Goal: Information Seeking & Learning: Learn about a topic

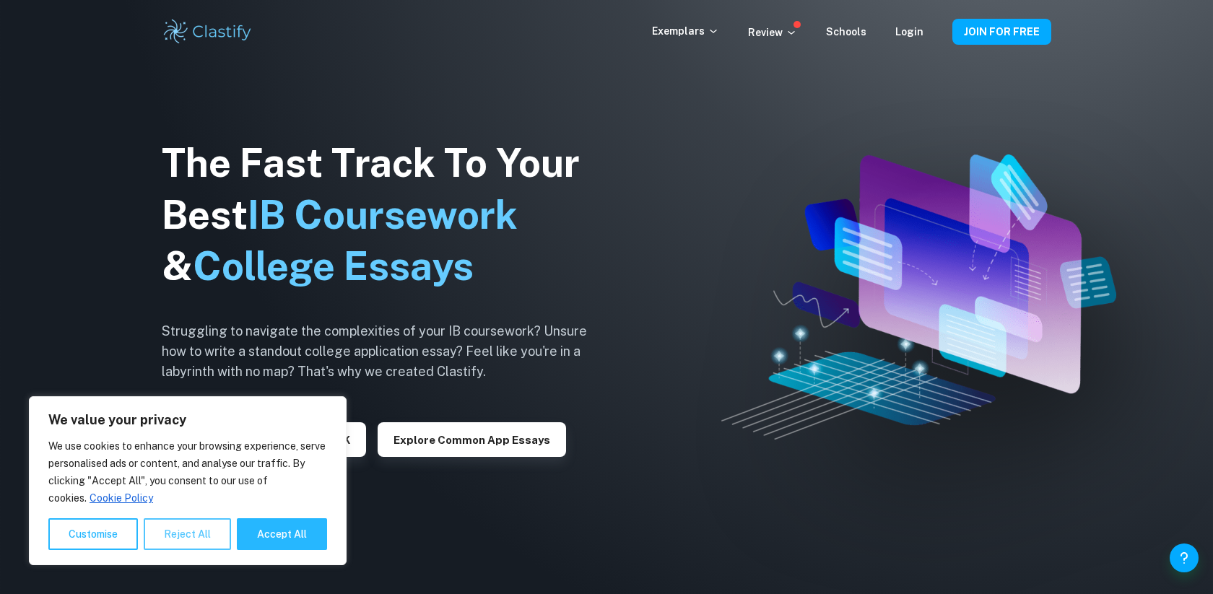
click at [178, 543] on button "Reject All" at bounding box center [187, 534] width 87 height 32
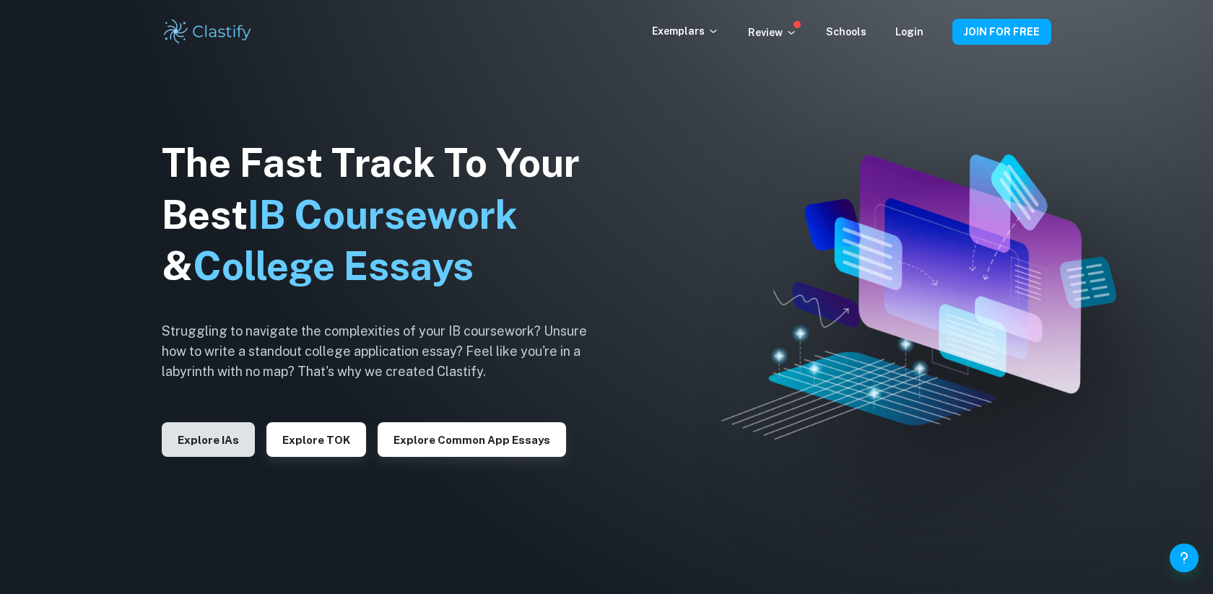
click at [201, 446] on button "Explore IAs" at bounding box center [208, 439] width 93 height 35
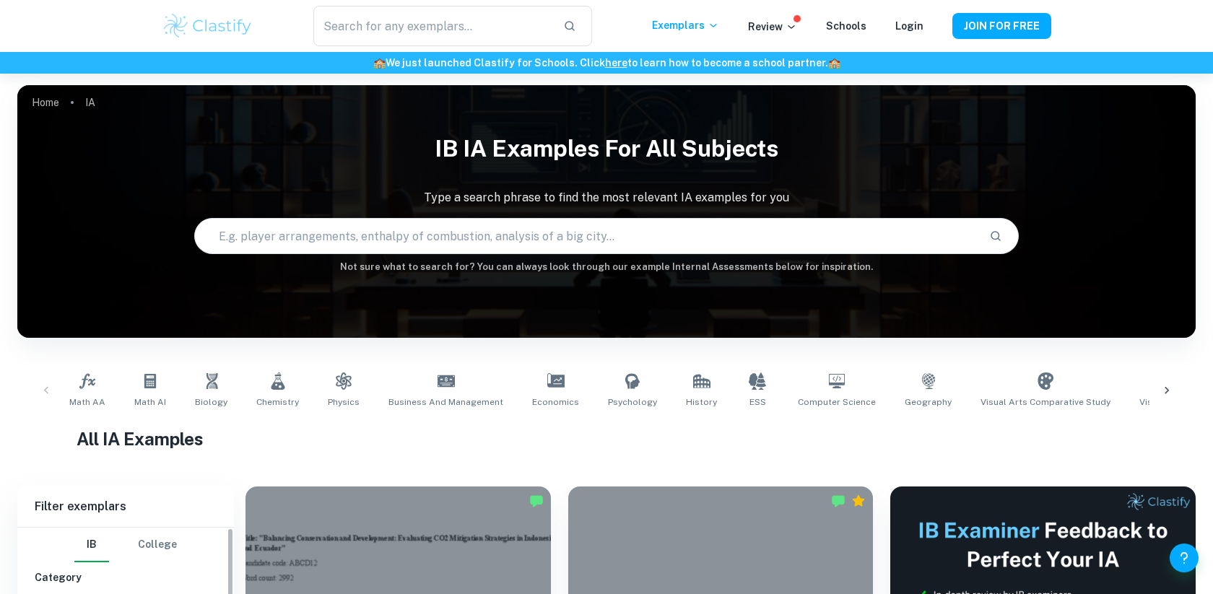
scroll to position [287, 0]
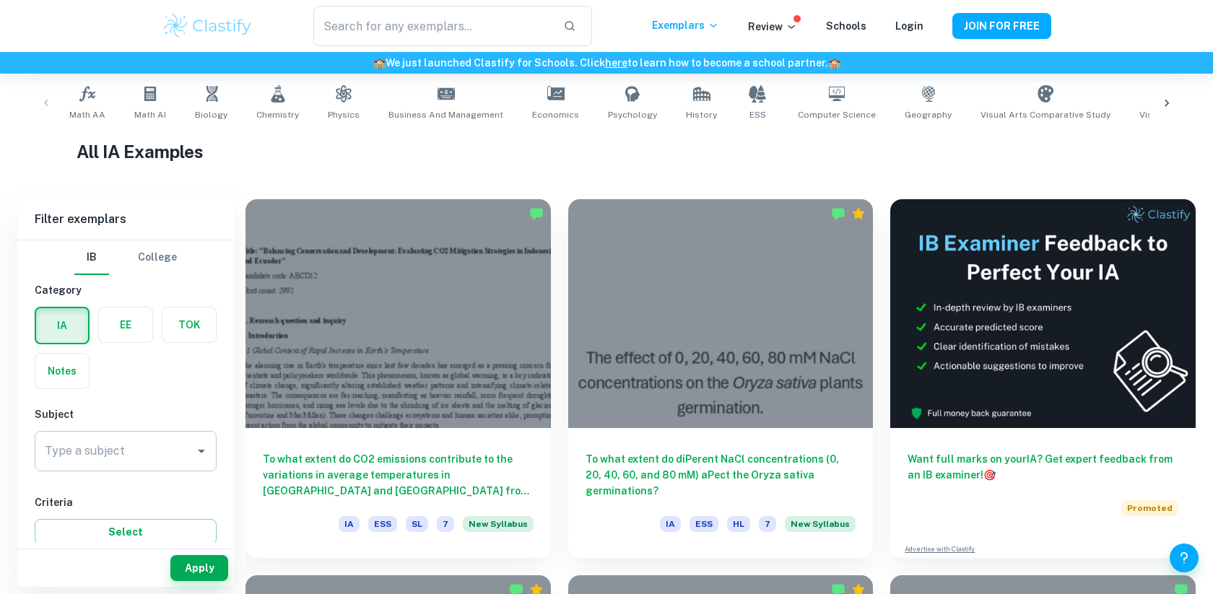
click at [139, 456] on input "Type a subject" at bounding box center [114, 450] width 147 height 27
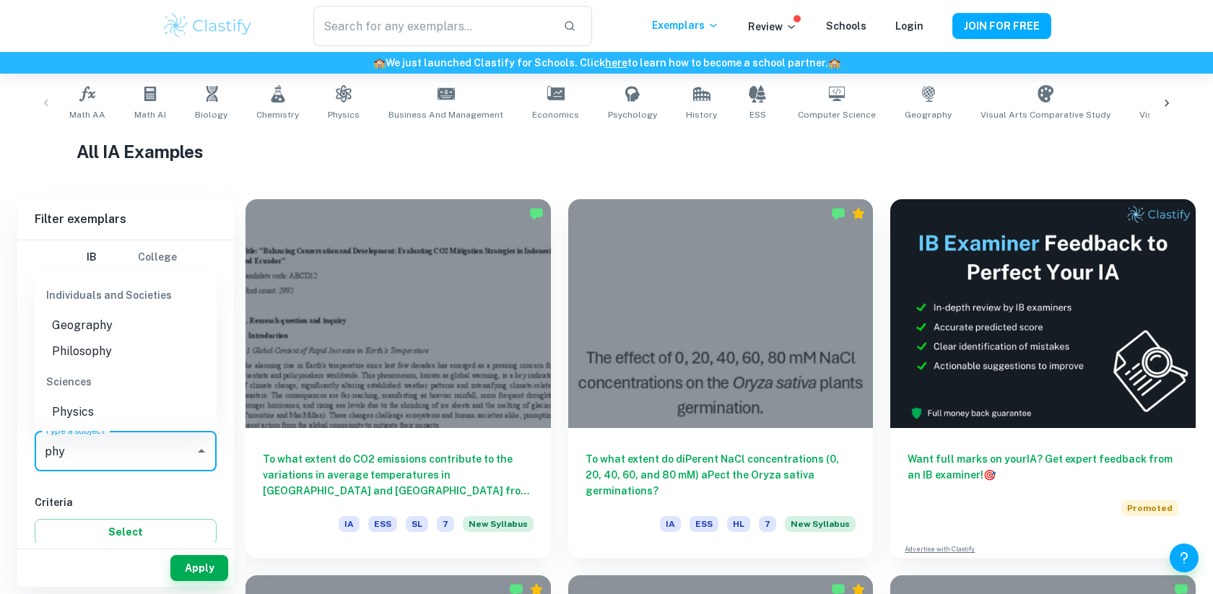
click at [108, 418] on li "Physics" at bounding box center [126, 412] width 182 height 26
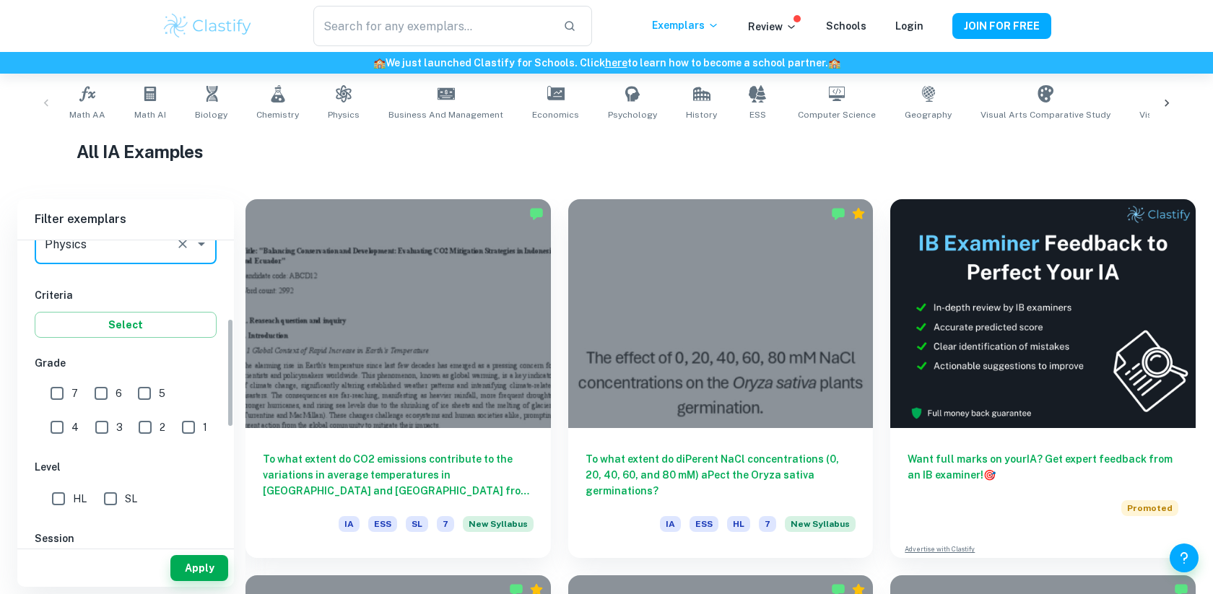
scroll to position [216, 0]
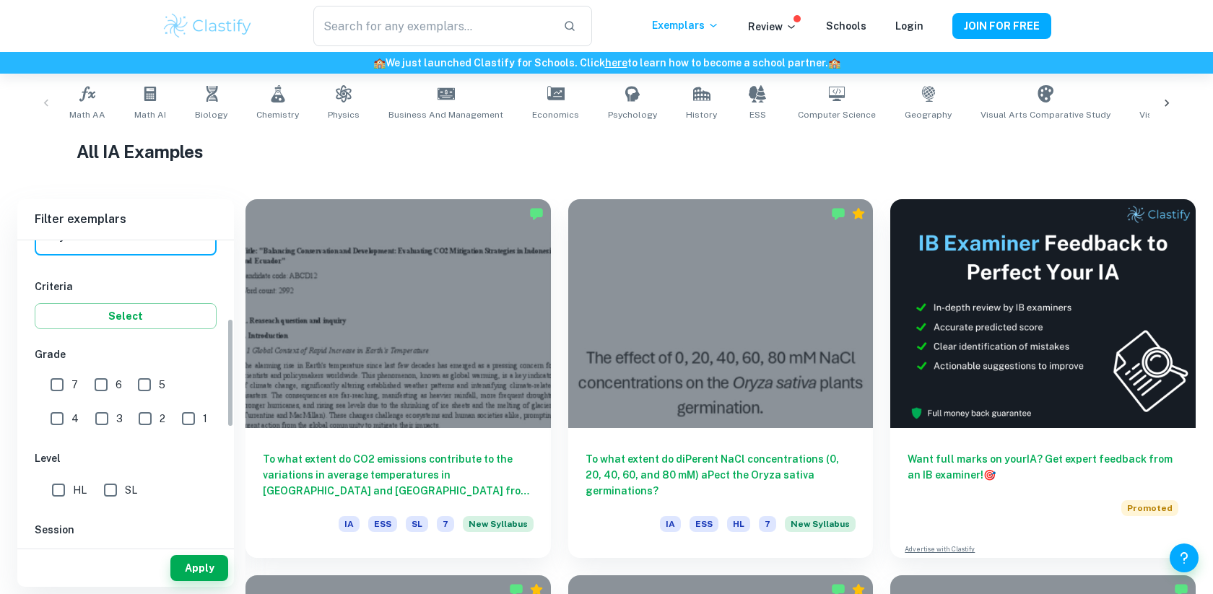
type input "Physics"
click at [56, 484] on input "HL" at bounding box center [58, 490] width 29 height 29
checkbox input "true"
click at [206, 569] on button "Apply" at bounding box center [199, 568] width 58 height 26
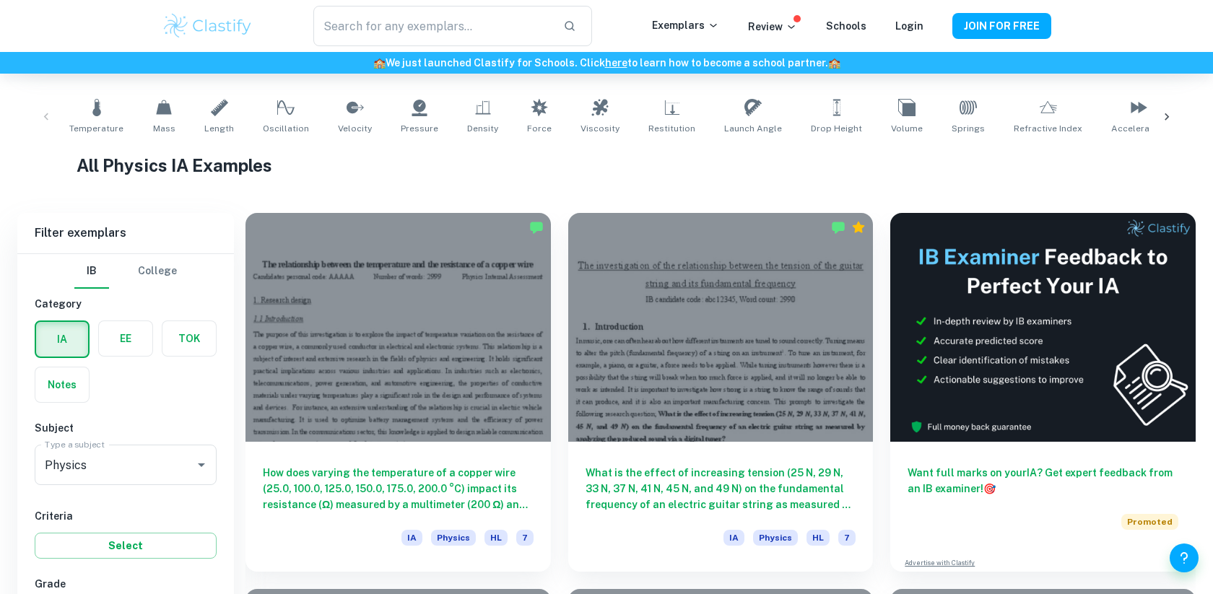
scroll to position [361, 0]
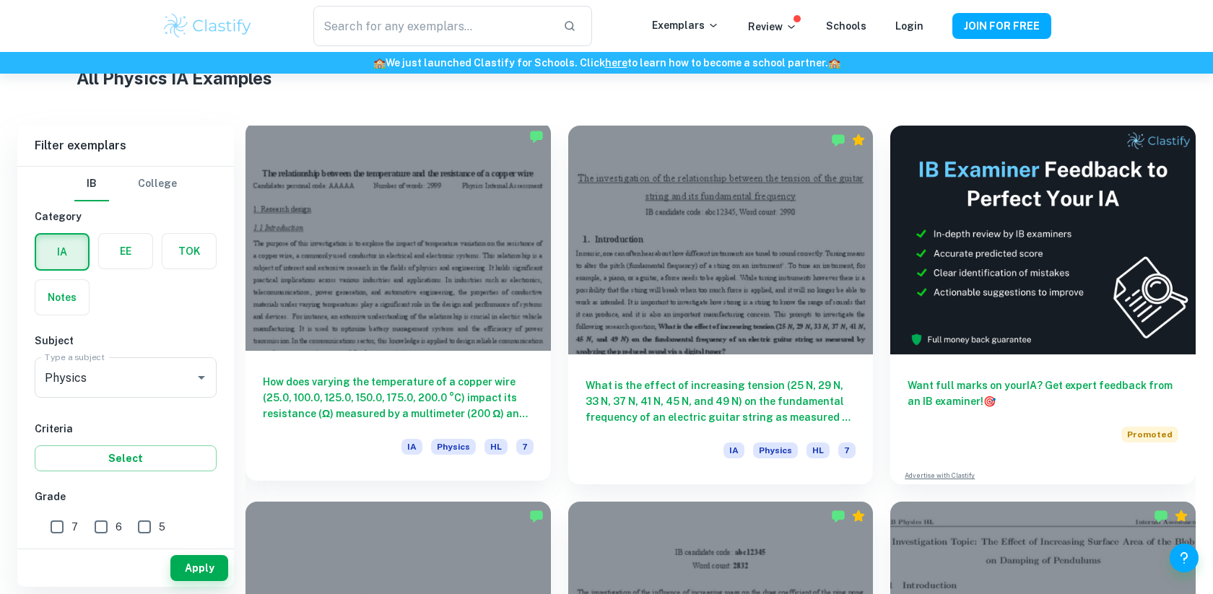
click at [333, 219] on div at bounding box center [397, 236] width 305 height 229
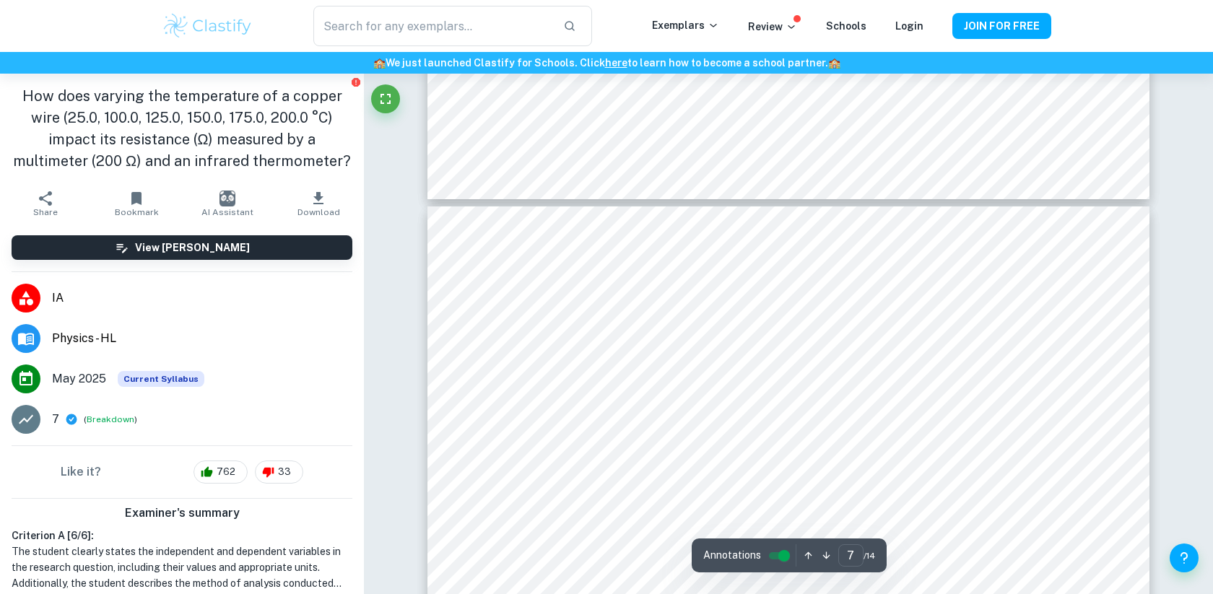
scroll to position [6280, 0]
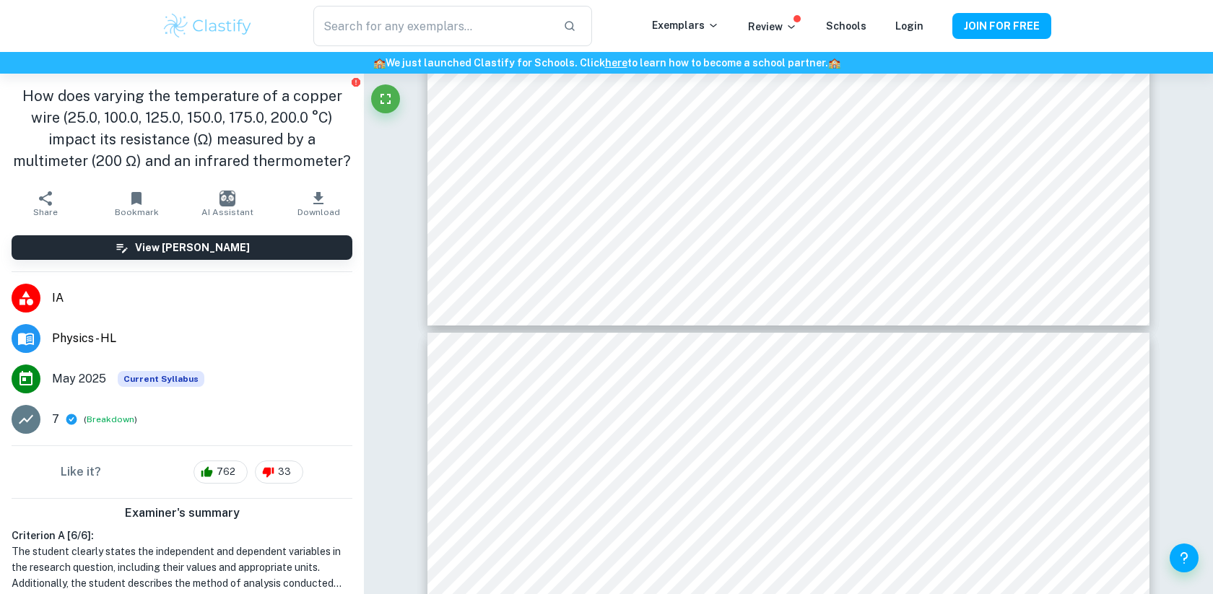
type input "6"
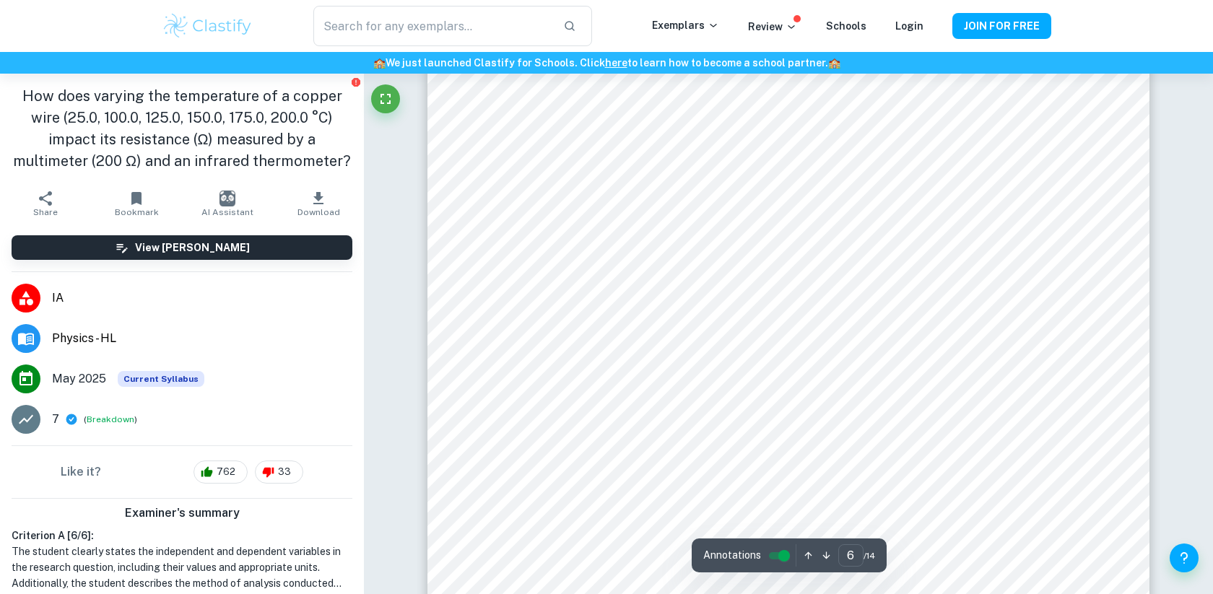
scroll to position [5869, 0]
